Goal: Task Accomplishment & Management: Manage account settings

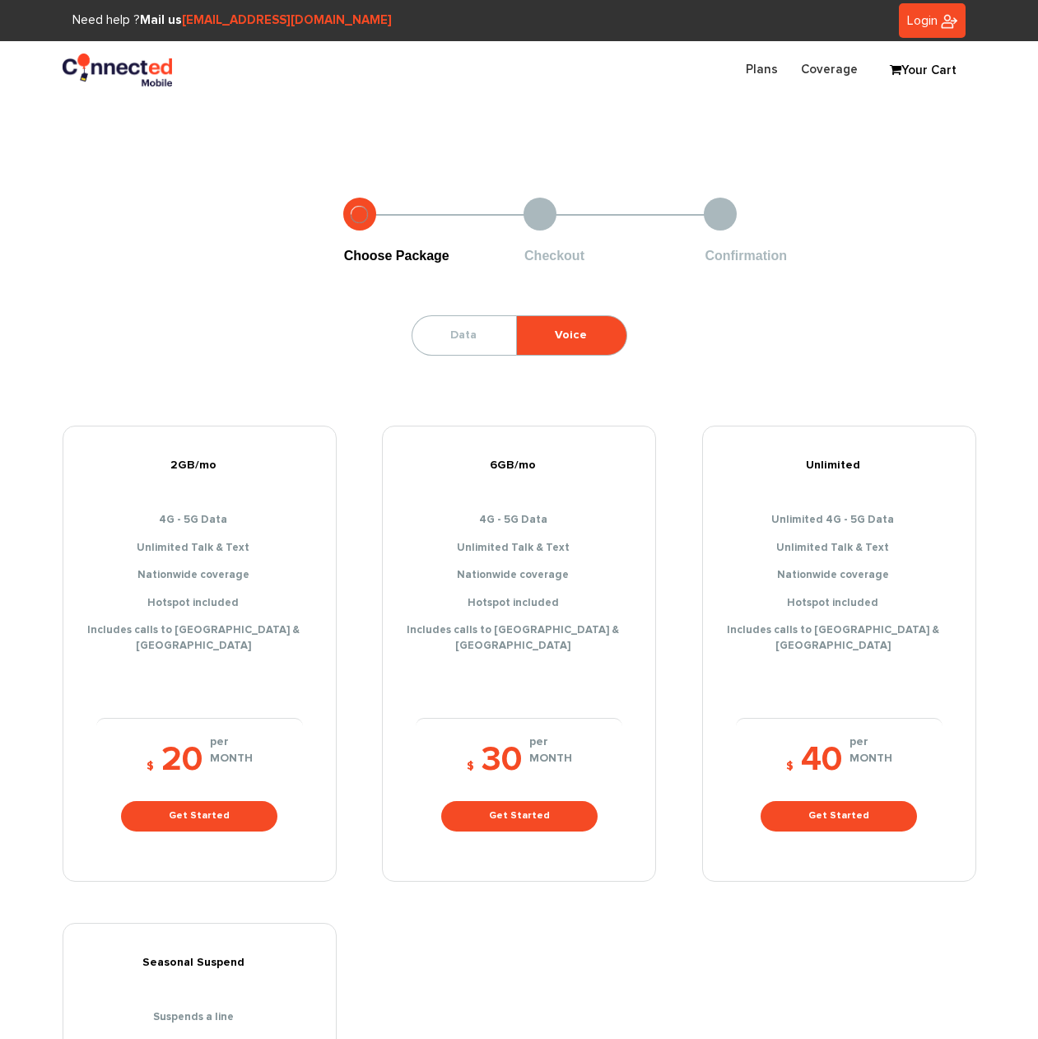
click at [921, 26] on span "Login" at bounding box center [922, 20] width 30 height 13
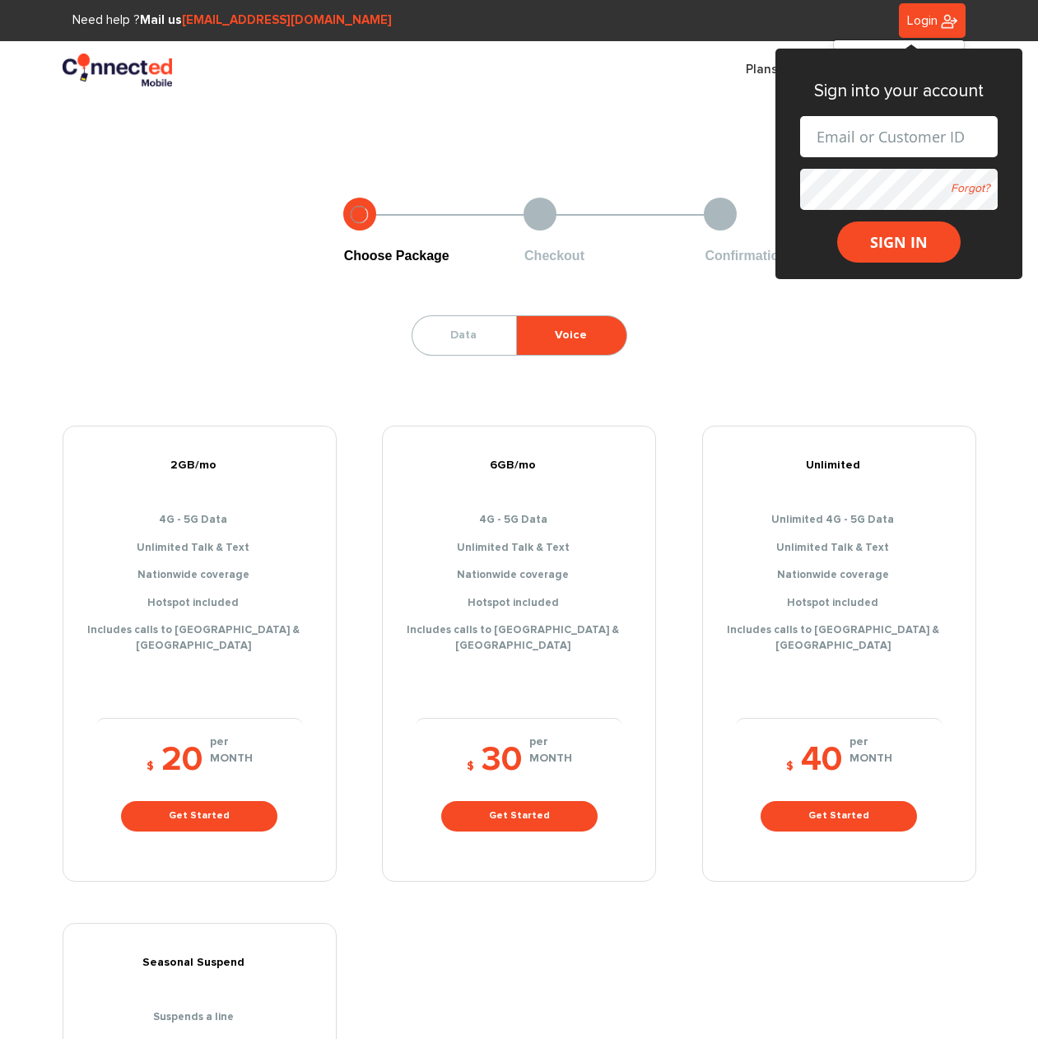
click at [895, 130] on input "text" at bounding box center [899, 136] width 198 height 41
type input "[EMAIL_ADDRESS][DOMAIN_NAME]"
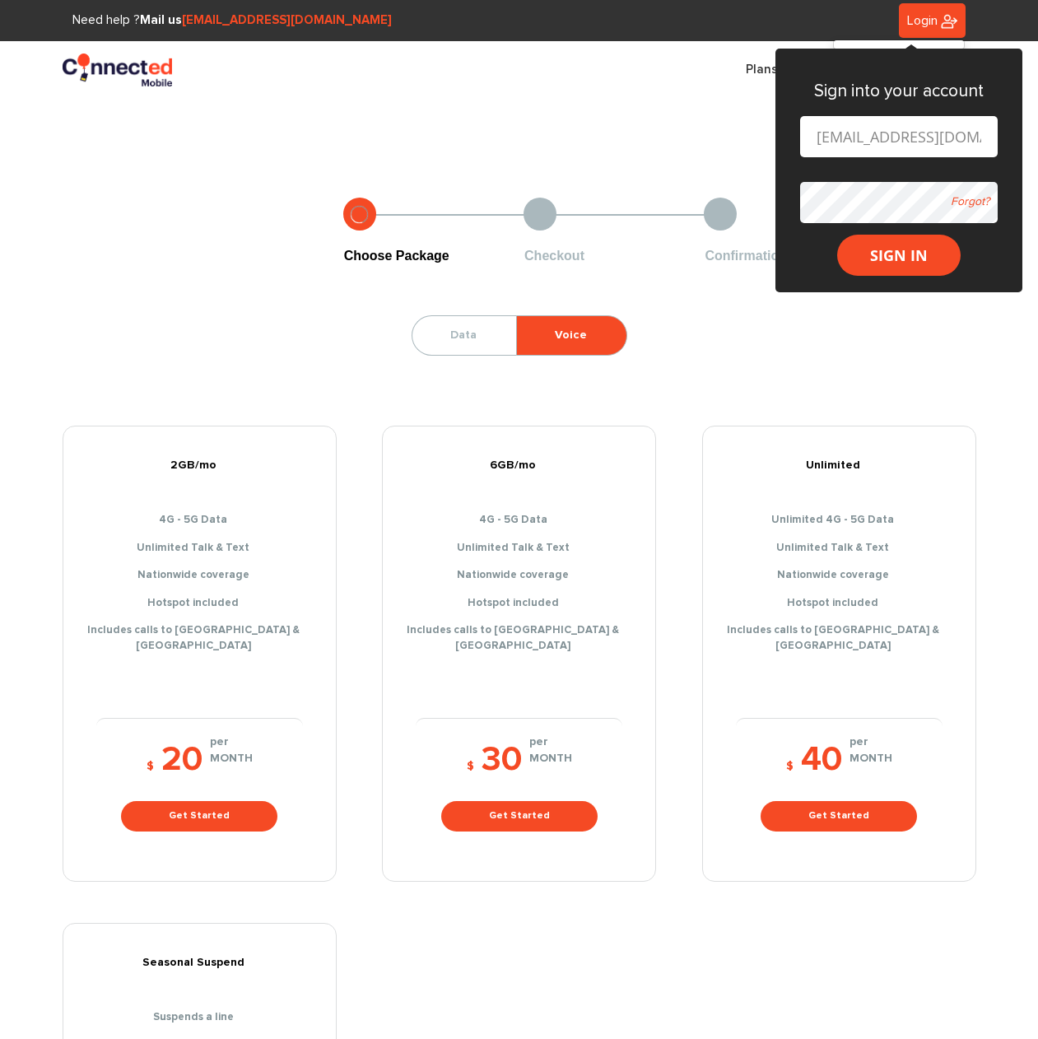
click at [860, 179] on form "carlos_aorozco@outlook.com Forgot? SIGN IN" at bounding box center [899, 196] width 198 height 161
click at [837, 235] on button "SIGN IN" at bounding box center [899, 255] width 124 height 41
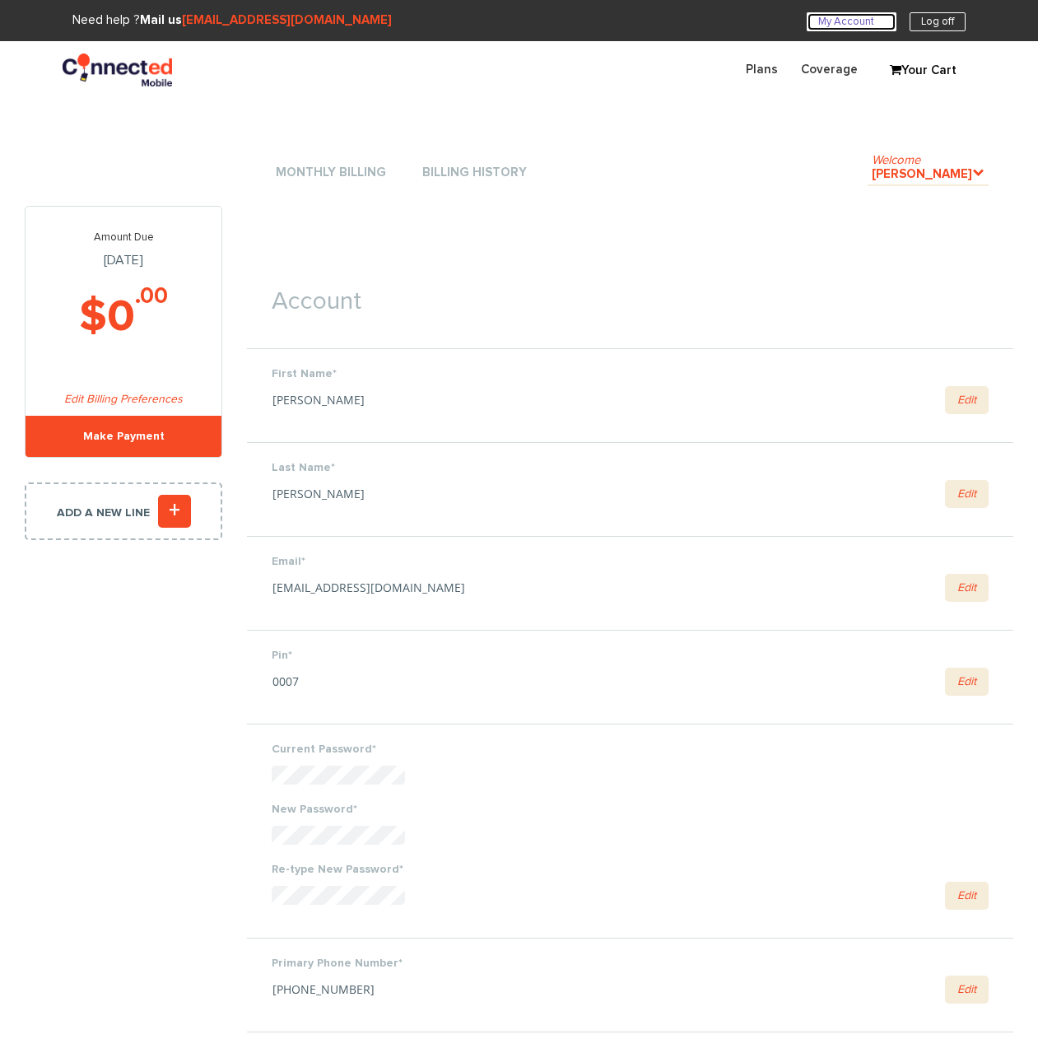
click at [864, 30] on link "My Account U" at bounding box center [852, 21] width 90 height 19
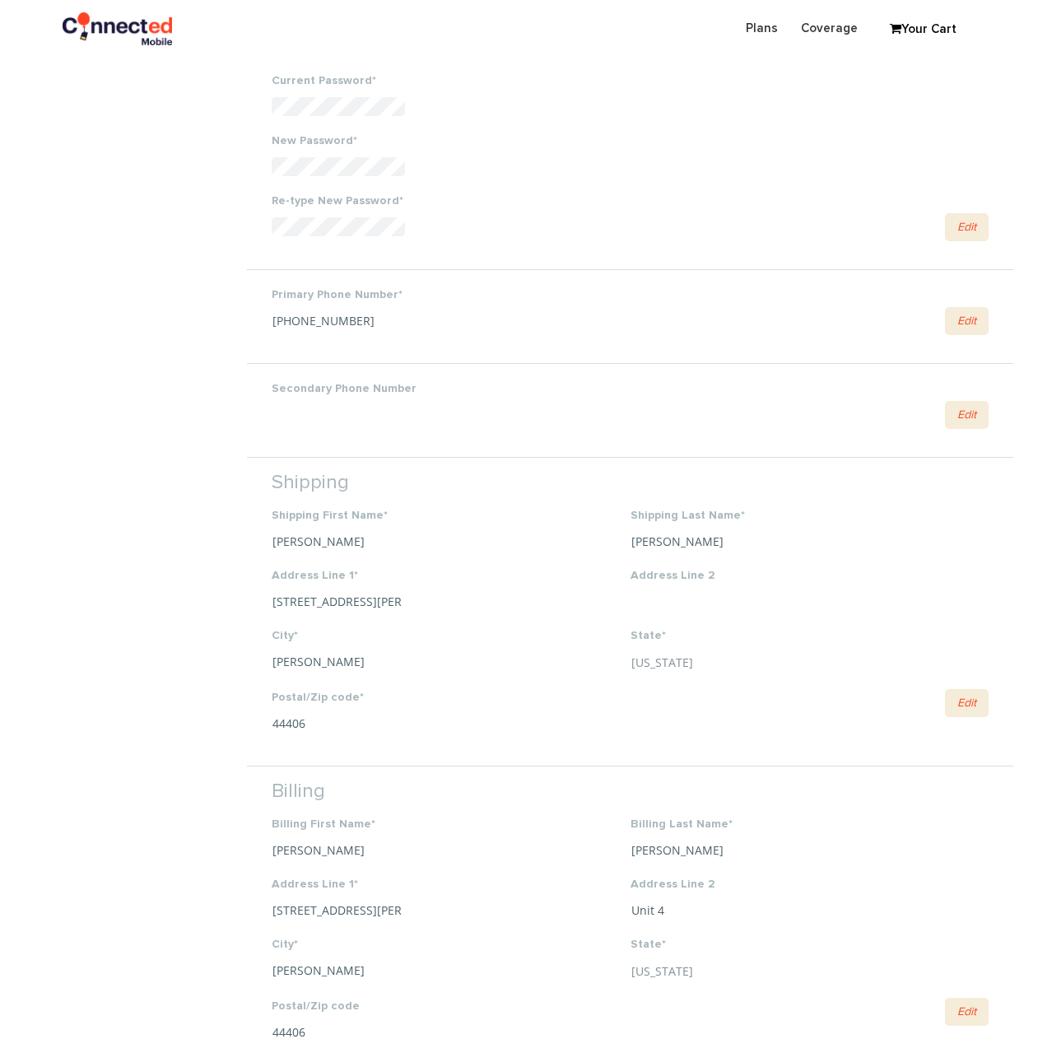
scroll to position [659, 0]
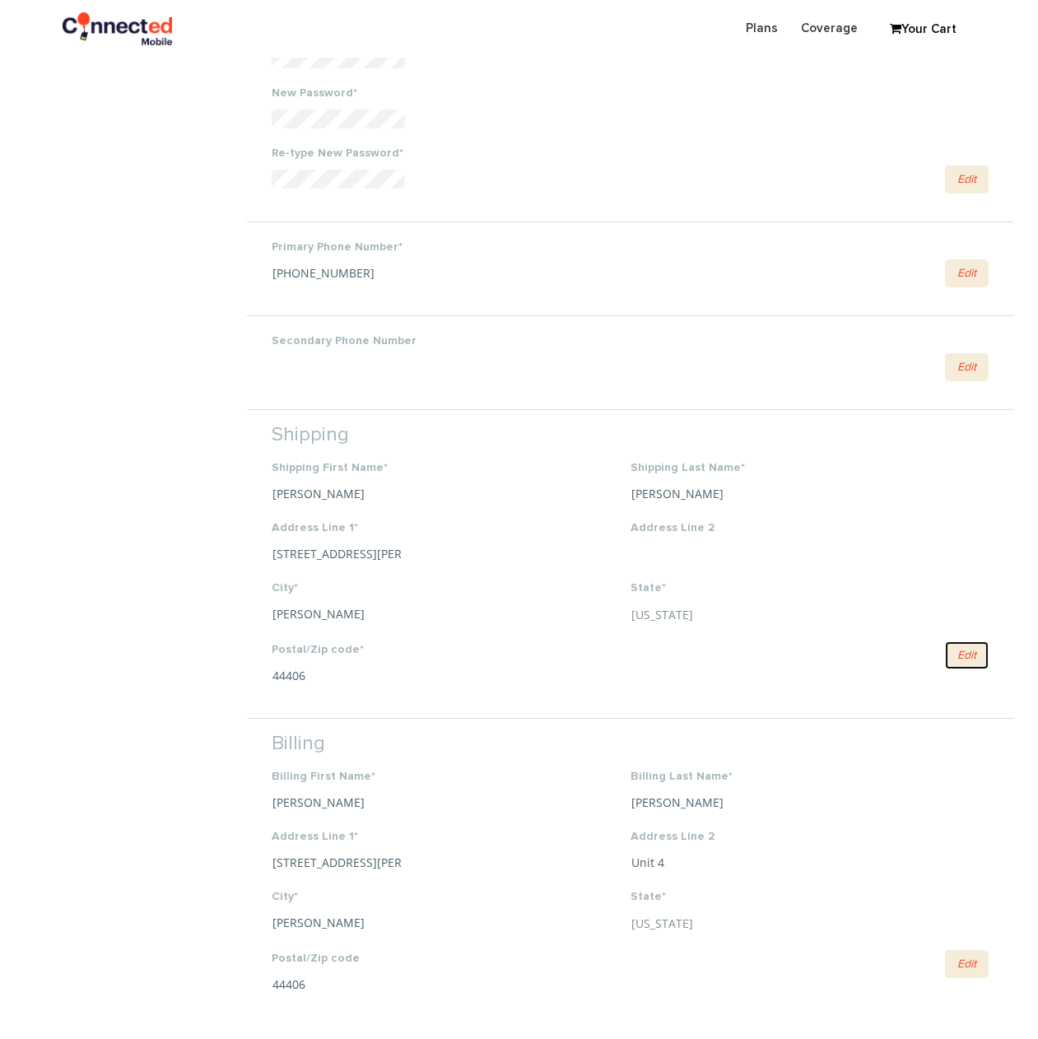
click at [965, 668] on link "Edit" at bounding box center [967, 655] width 44 height 28
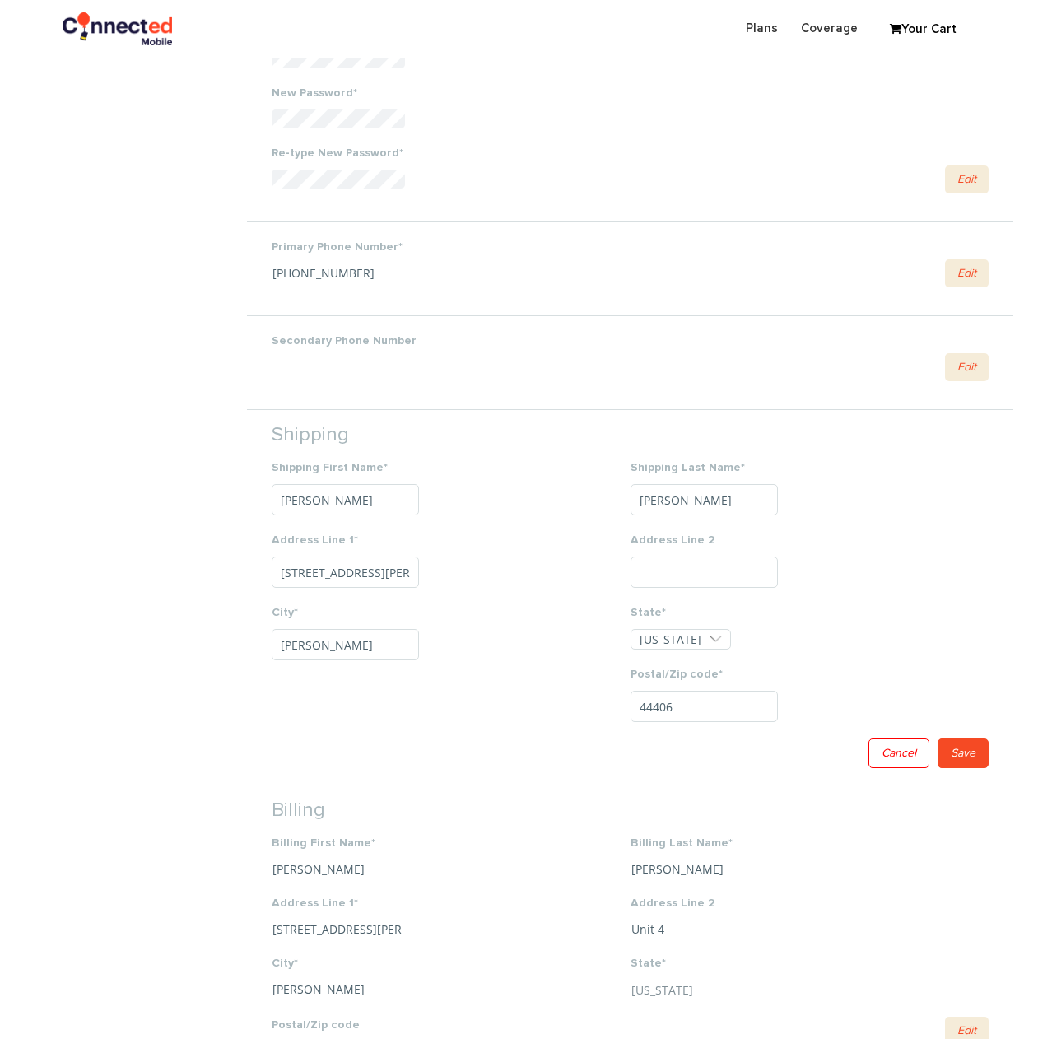
scroll to position [0, 6]
drag, startPoint x: 276, startPoint y: 568, endPoint x: 641, endPoint y: 571, distance: 365.6
click at [641, 571] on li "Shipping Shipping First Name* Carlos Shipping Last Name* Orozco Address Line 1*…" at bounding box center [630, 596] width 767 height 375
type input "11477 Mayfield Rd"
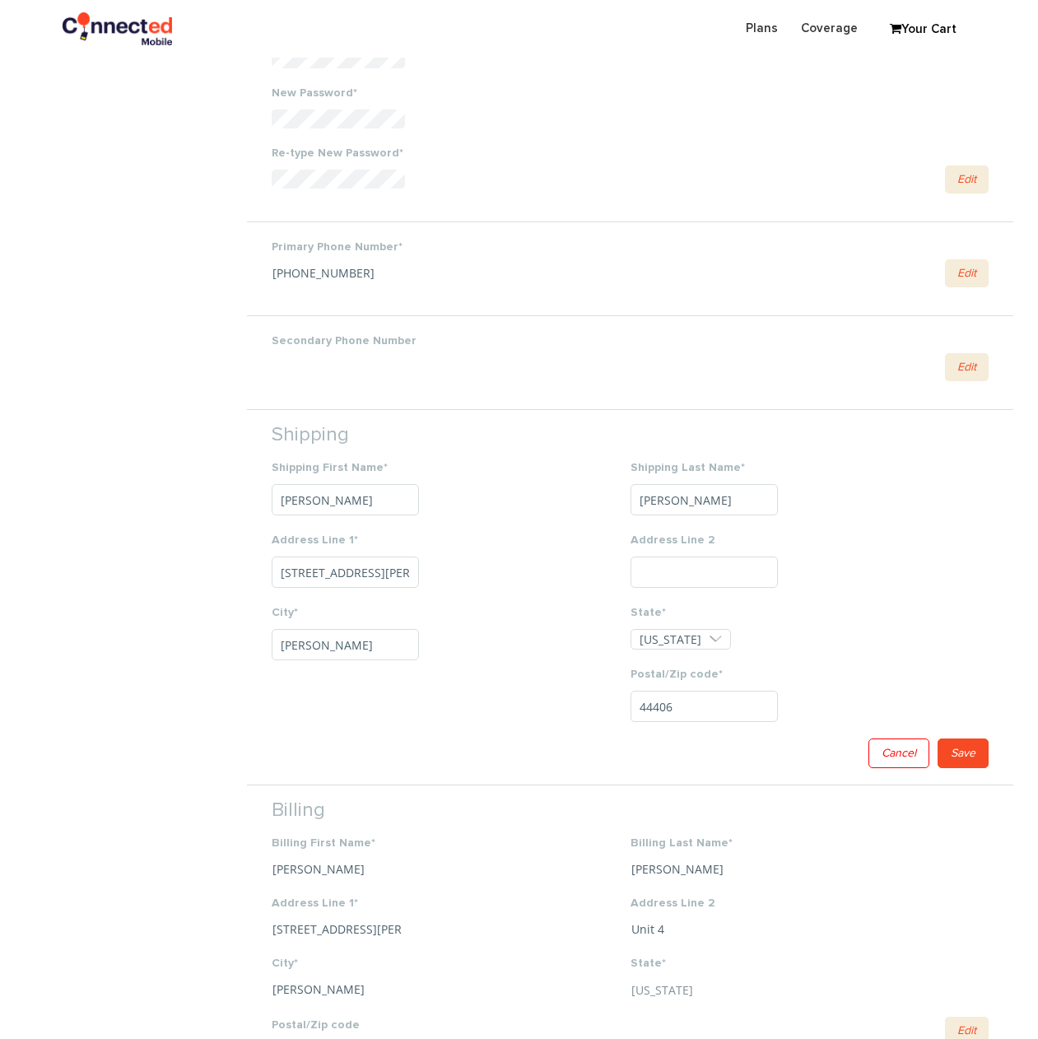
type input "Apt 314"
type input "Cleveland"
type input "44106"
click at [973, 762] on link "Save" at bounding box center [963, 754] width 51 height 30
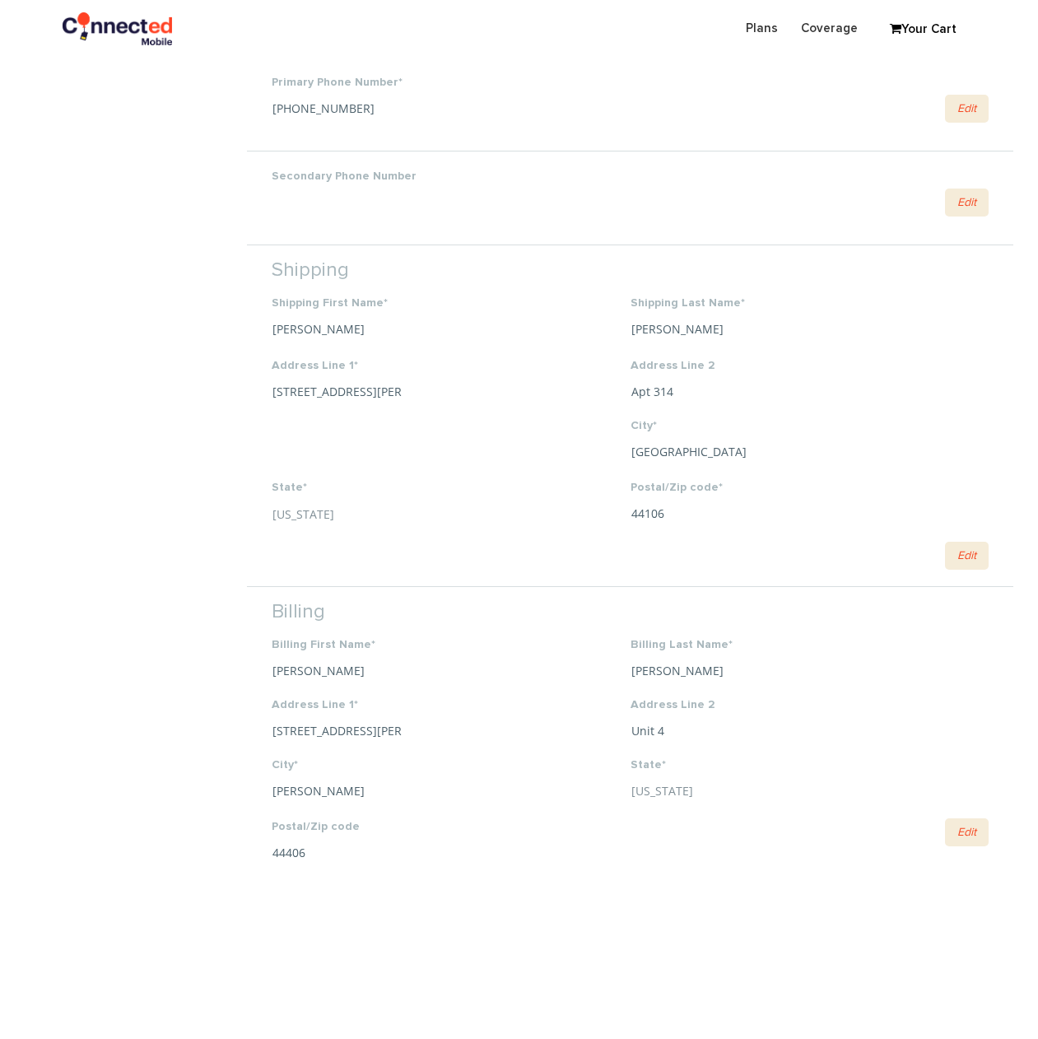
scroll to position [906, 0]
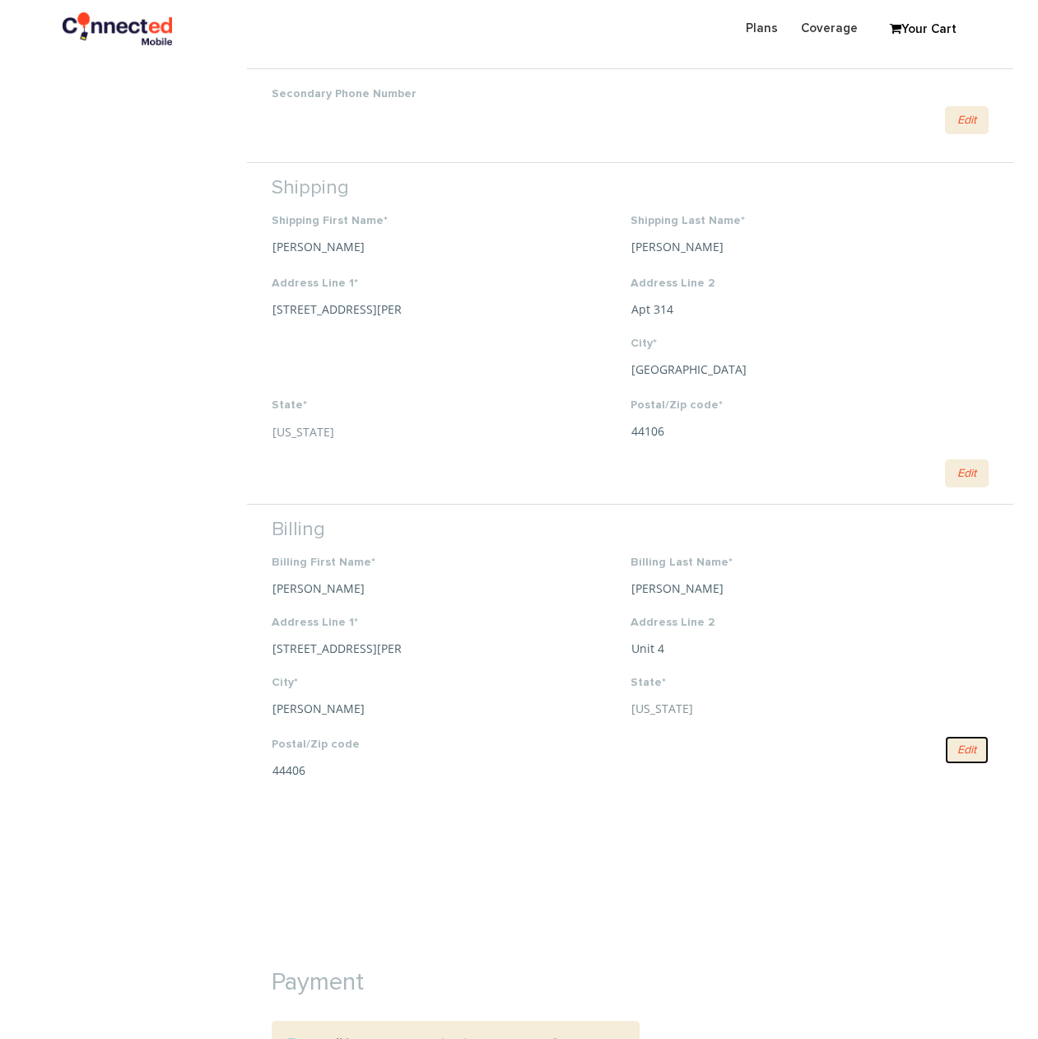
click at [975, 754] on link "Edit" at bounding box center [967, 750] width 44 height 28
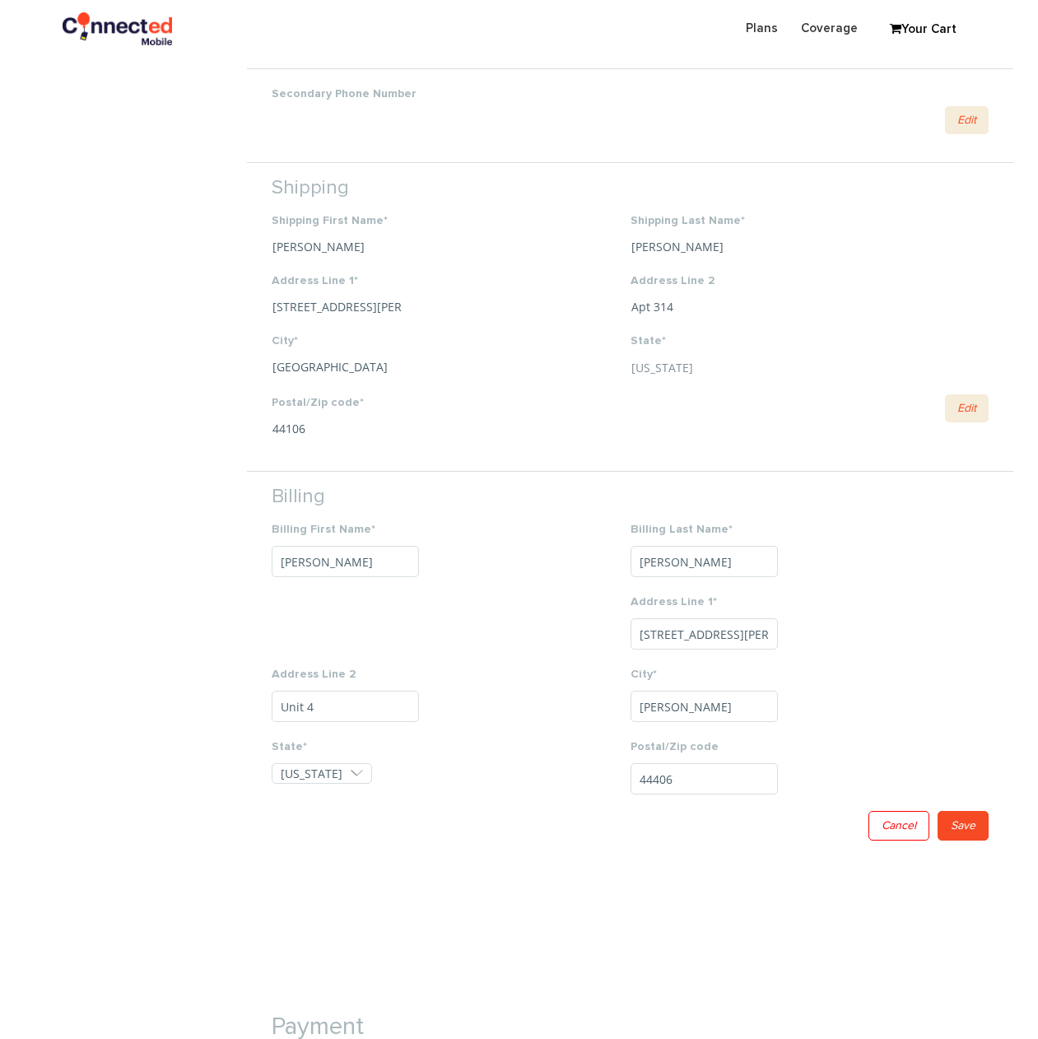
drag, startPoint x: 275, startPoint y: 635, endPoint x: 490, endPoint y: 634, distance: 214.9
click at [490, 628] on li "Billing Billing First Name* Carlos Billing Last Name* Orozco Address Line 1* 63…" at bounding box center [630, 664] width 767 height 386
drag, startPoint x: 640, startPoint y: 635, endPoint x: 844, endPoint y: 598, distance: 207.5
click at [843, 599] on div "Address Line 1* 6378 St. Andrews Dr." at bounding box center [810, 630] width 358 height 72
type input "6378 St. Andrews Dr"
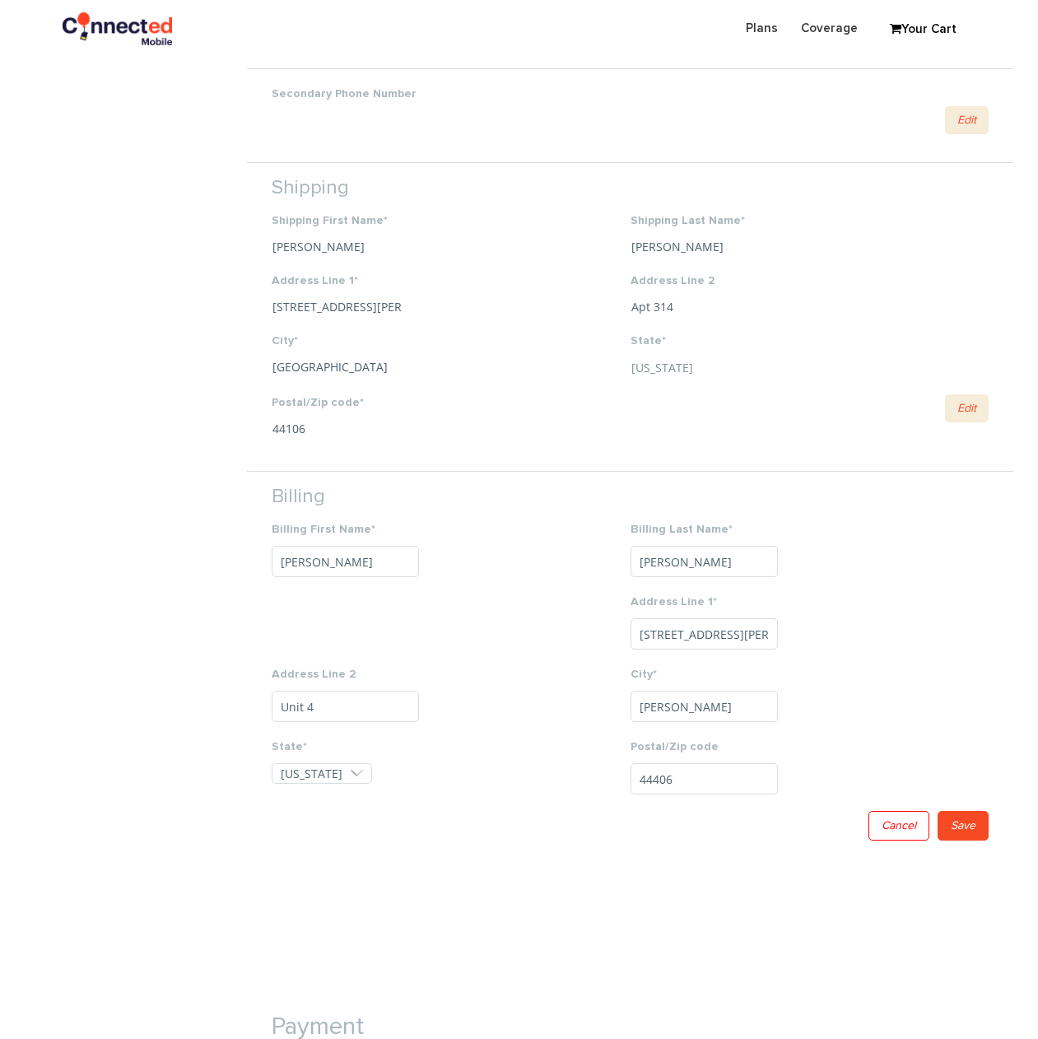
drag, startPoint x: 637, startPoint y: 627, endPoint x: 809, endPoint y: 632, distance: 172.2
click at [809, 632] on div "Address Line 1* 6378 St. Andrews Dr" at bounding box center [810, 630] width 358 height 72
click at [707, 636] on input "Address Line 1*" at bounding box center [704, 633] width 147 height 31
type input "11477 Mayfield Rd"
type input "Apt 314"
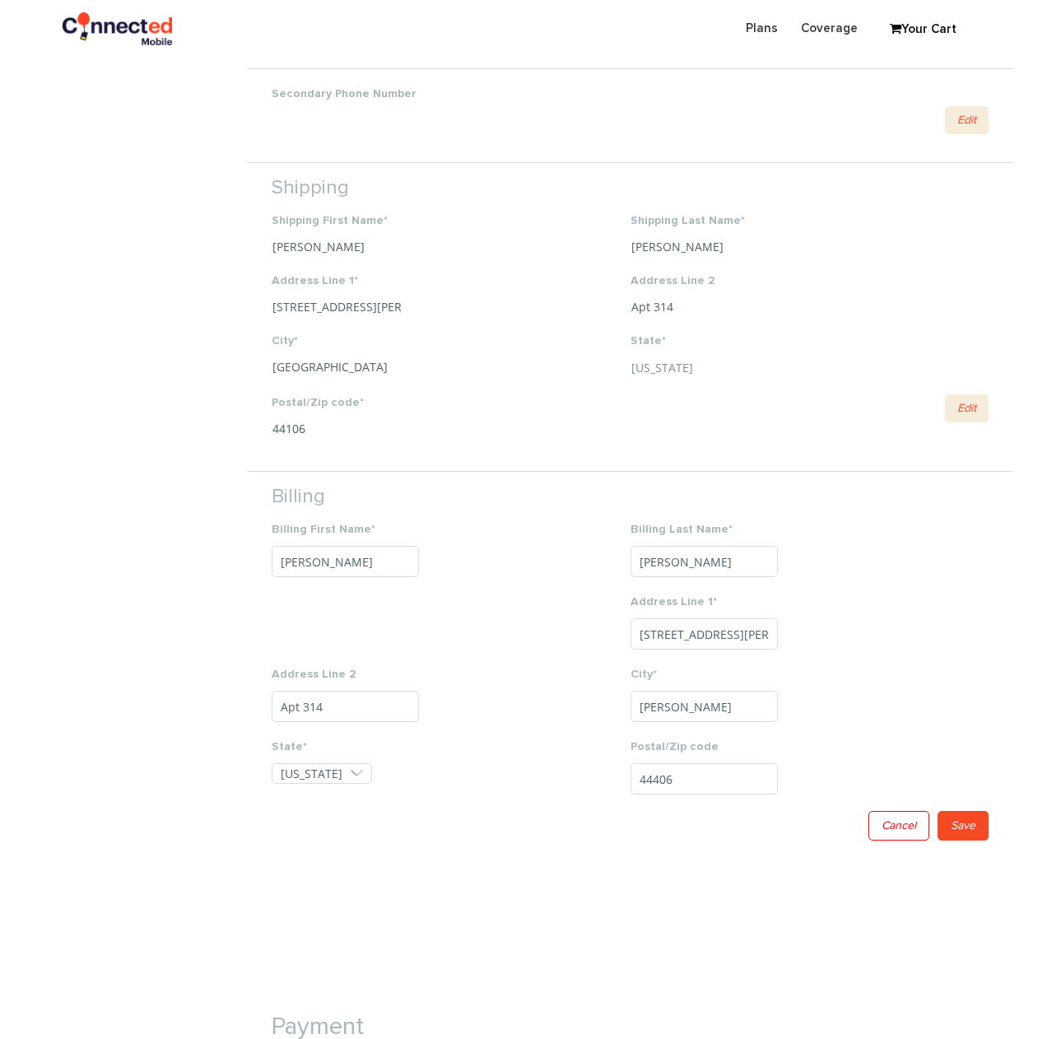
type input "Cleveland"
type input "44106"
click at [972, 823] on link "Save" at bounding box center [963, 833] width 51 height 30
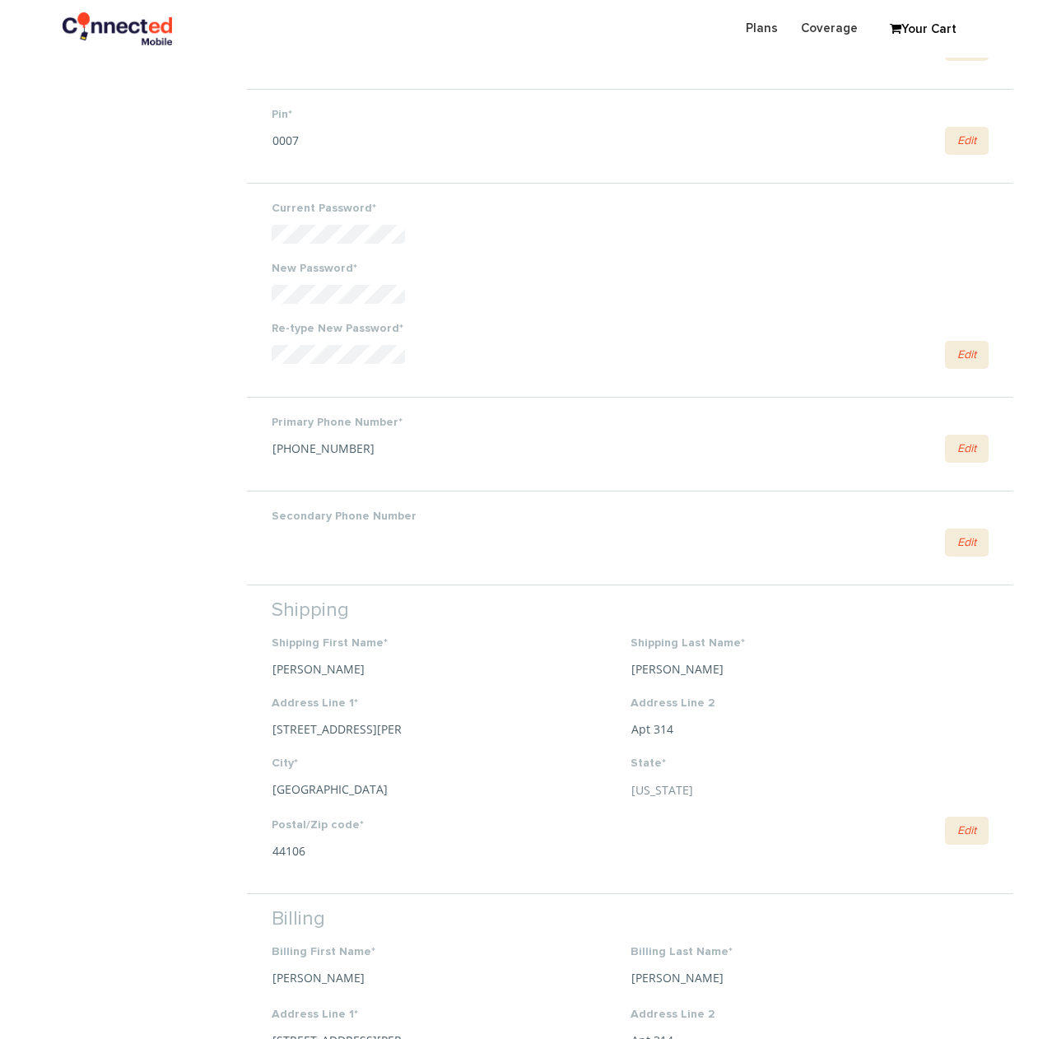
scroll to position [0, 0]
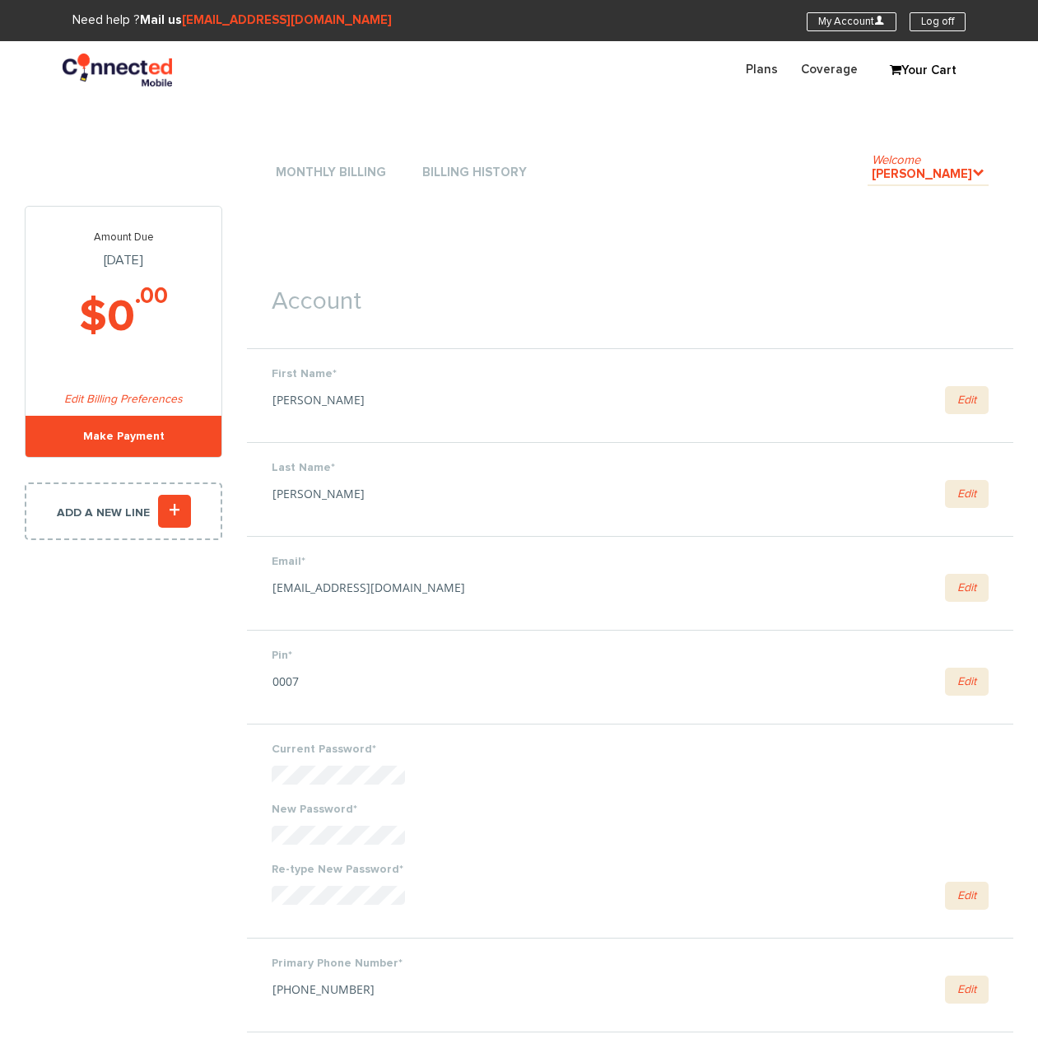
click at [127, 86] on header "Plans Coverage My Account U Log off Your Cart Selected Items Subtotal: $ 0 Coup…" at bounding box center [519, 70] width 1038 height 58
click at [125, 76] on img at bounding box center [118, 70] width 110 height 33
